Goal: Task Accomplishment & Management: Complete application form

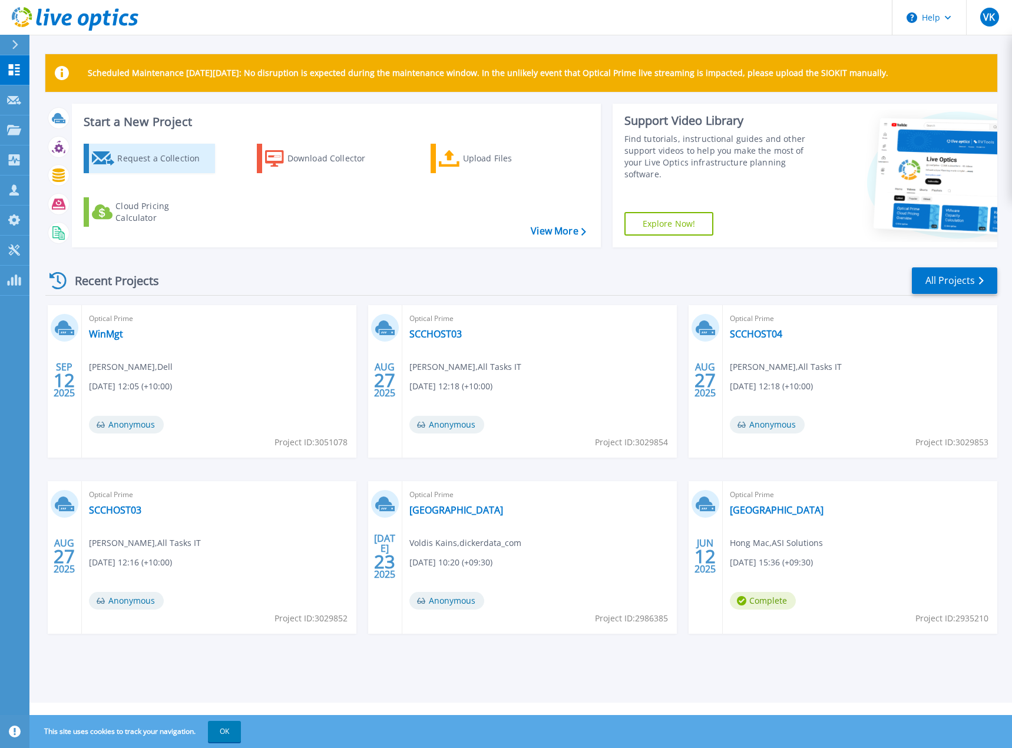
click at [145, 151] on div "Request a Collection" at bounding box center [164, 159] width 94 height 24
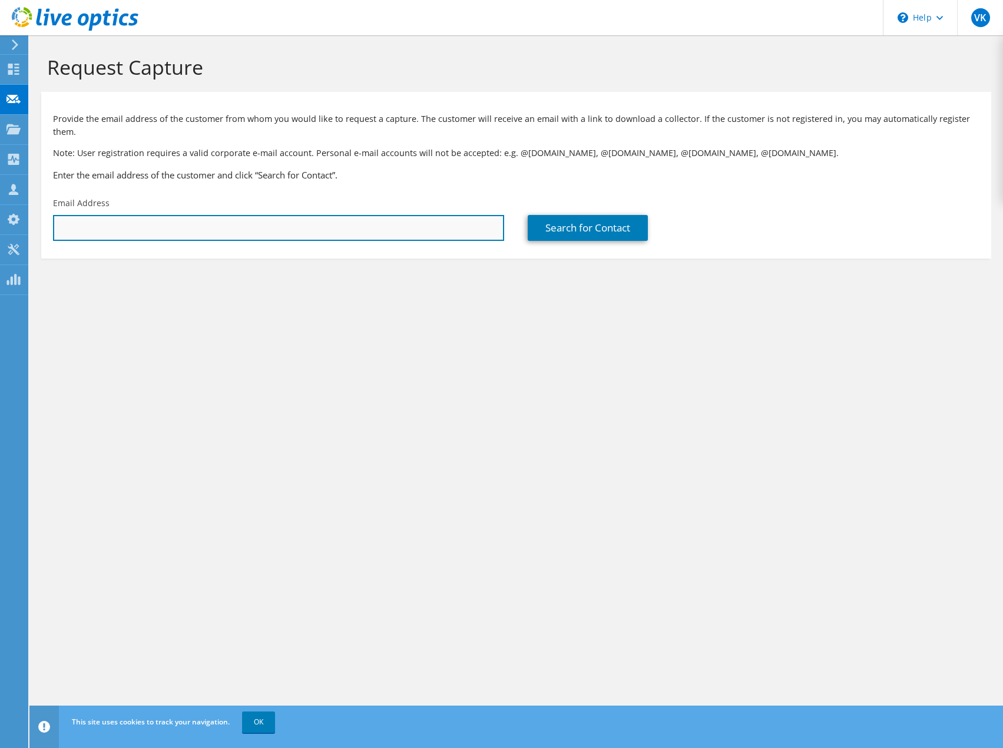
click at [233, 215] on input "text" at bounding box center [278, 228] width 451 height 26
paste input "[EMAIL_ADDRESS][DOMAIN_NAME]"
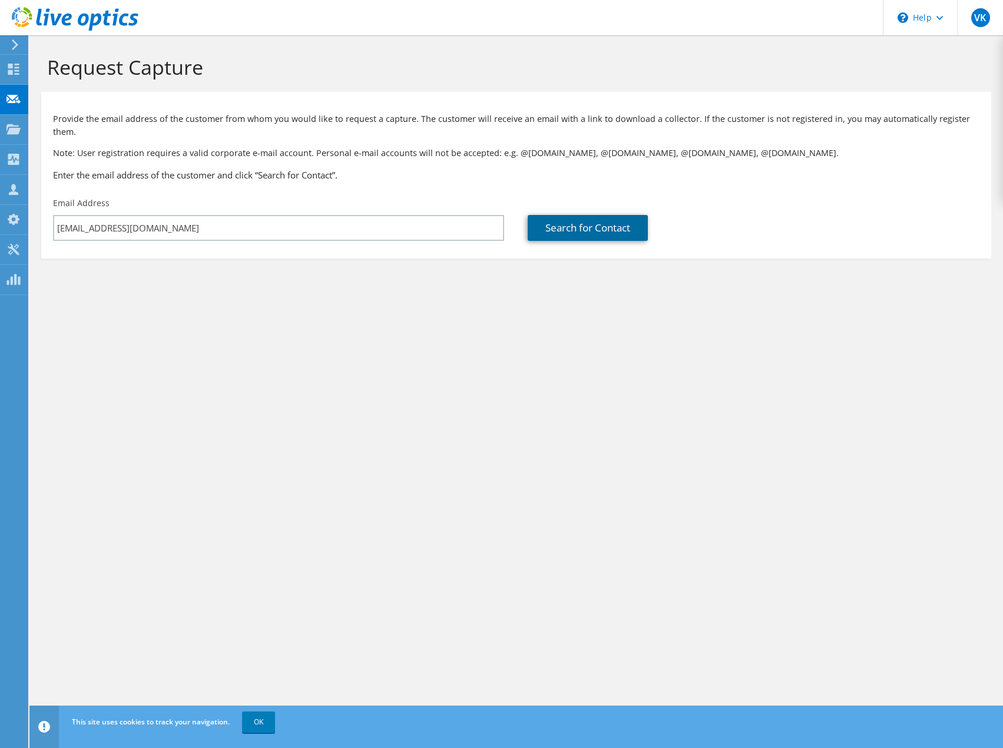
click at [578, 217] on link "Search for Contact" at bounding box center [588, 228] width 120 height 26
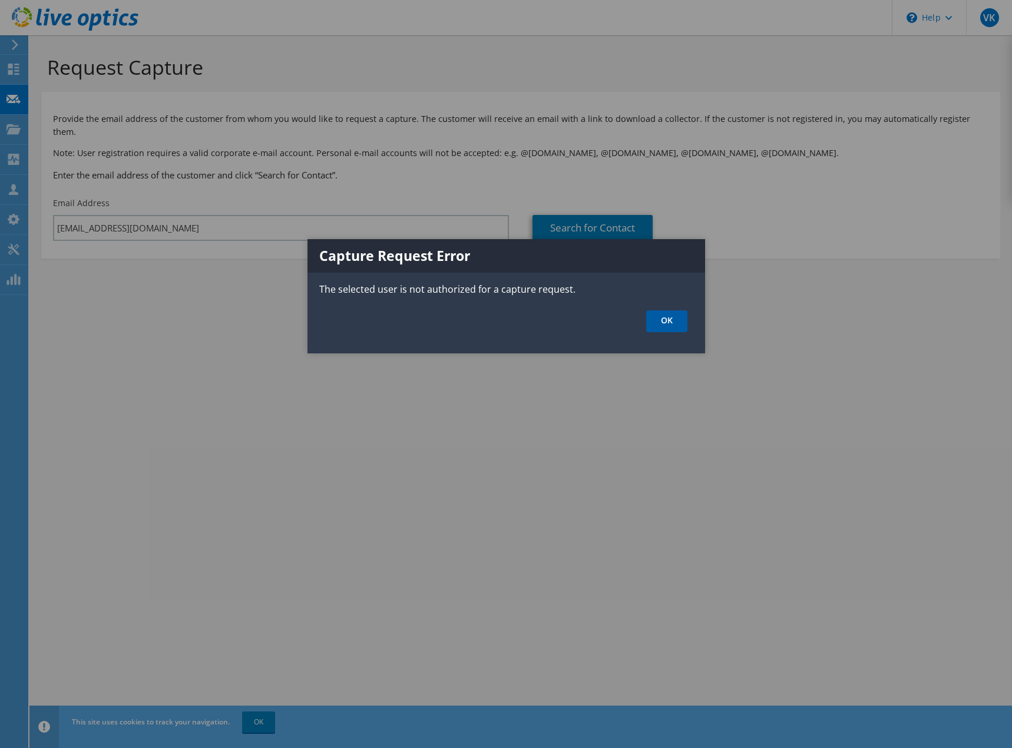
click at [665, 319] on link "OK" at bounding box center [666, 321] width 41 height 22
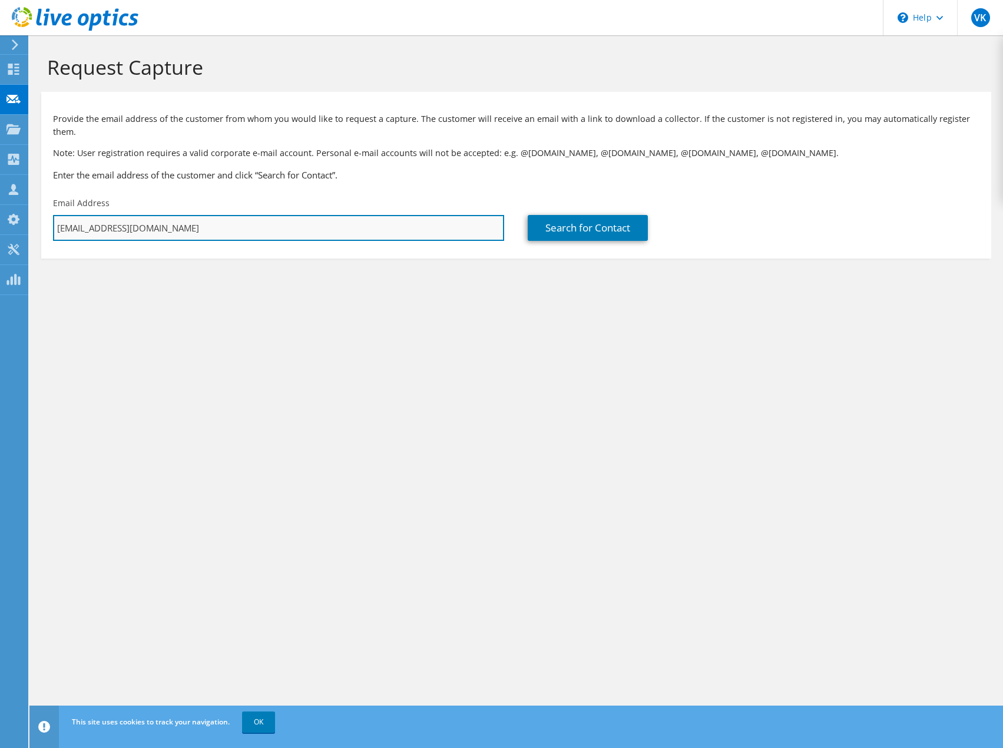
click at [237, 215] on input "[EMAIL_ADDRESS][DOMAIN_NAME]" at bounding box center [278, 228] width 451 height 26
click at [61, 215] on input "[EMAIL_ADDRESS][DOMAIN_NAME]" at bounding box center [278, 228] width 451 height 26
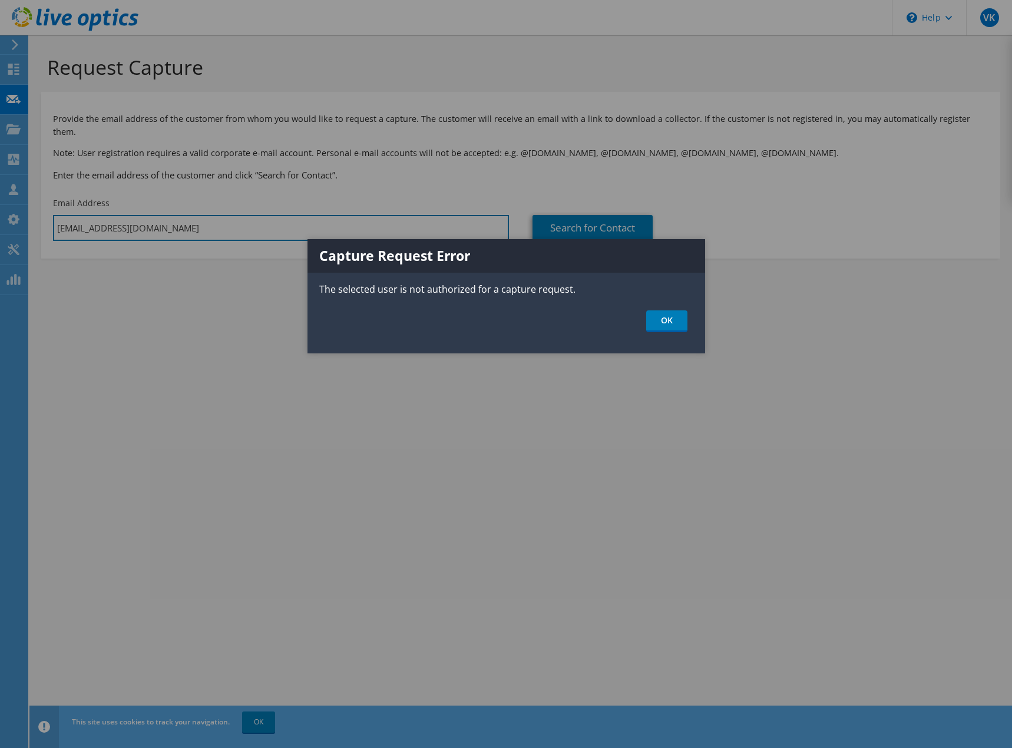
type input "[EMAIL_ADDRESS][DOMAIN_NAME]"
